Goal: Navigation & Orientation: Find specific page/section

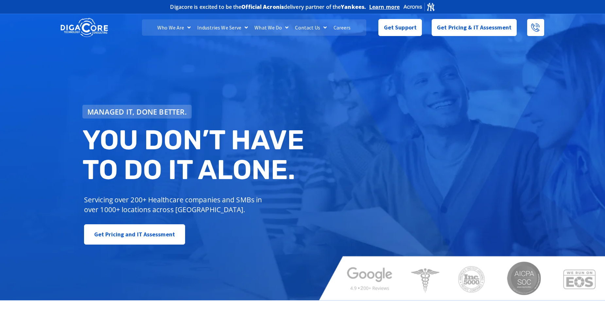
click at [86, 28] on img at bounding box center [84, 27] width 47 height 21
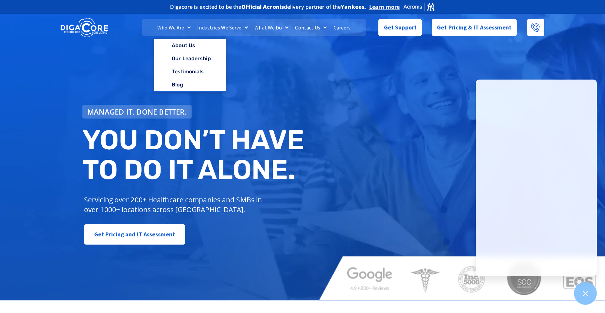
click at [174, 29] on link "Who We Are" at bounding box center [174, 27] width 40 height 16
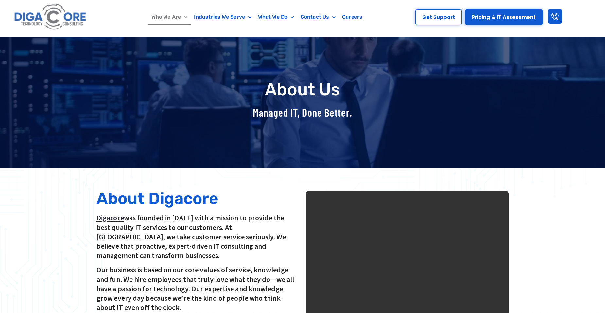
scroll to position [33, 0]
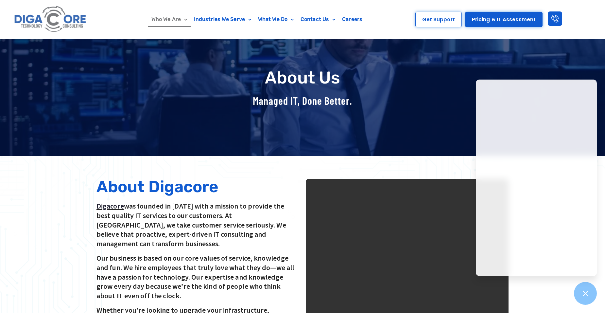
click at [401, 249] on video at bounding box center [407, 280] width 203 height 203
